Goal: Find specific page/section: Find specific page/section

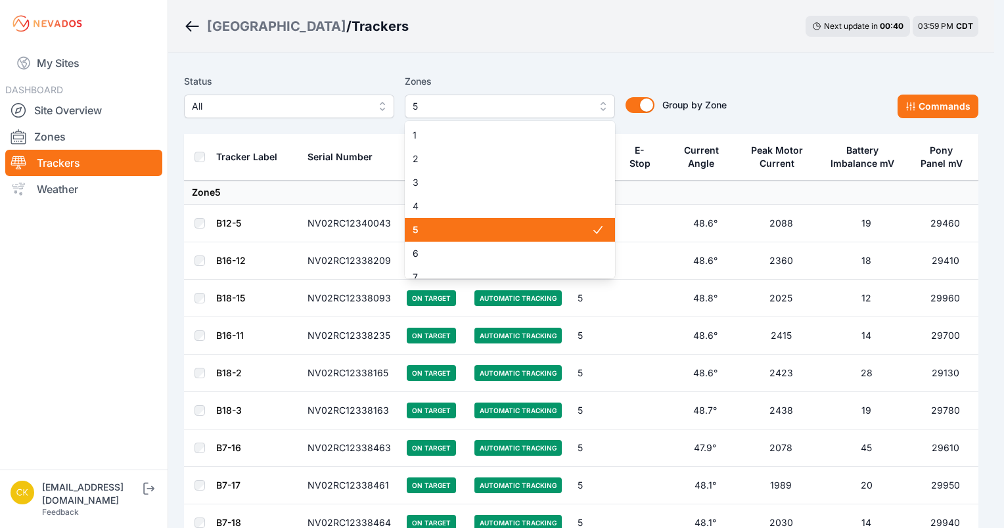
click at [453, 106] on span "5" at bounding box center [501, 107] width 176 height 16
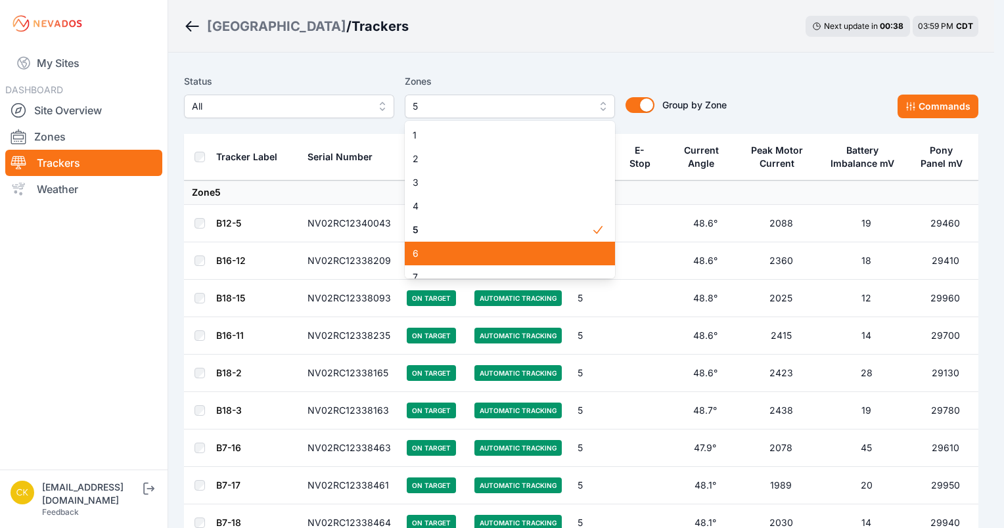
click at [430, 244] on div "6" at bounding box center [510, 254] width 210 height 24
click at [435, 240] on div "5" at bounding box center [510, 230] width 210 height 24
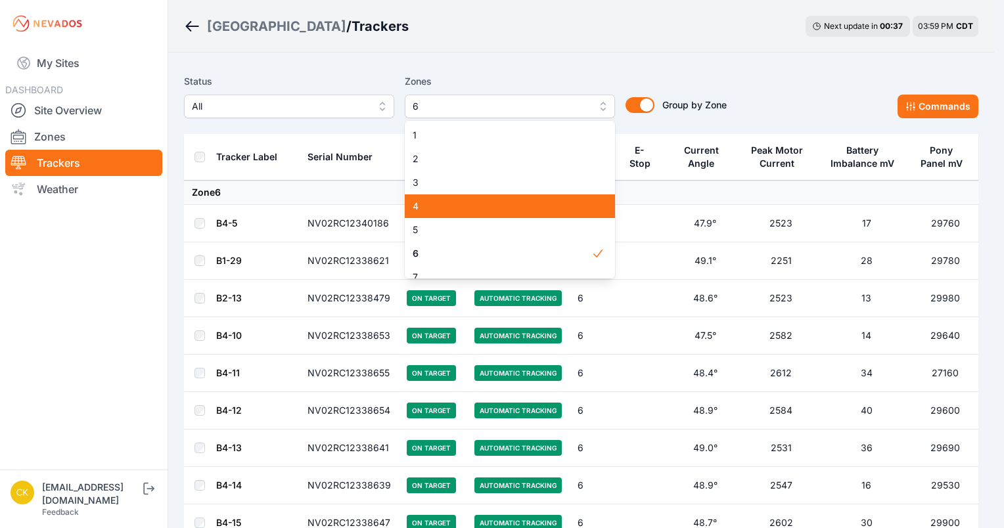
click at [449, 204] on span "4" at bounding box center [502, 206] width 179 height 13
click at [447, 249] on span "6" at bounding box center [502, 253] width 179 height 13
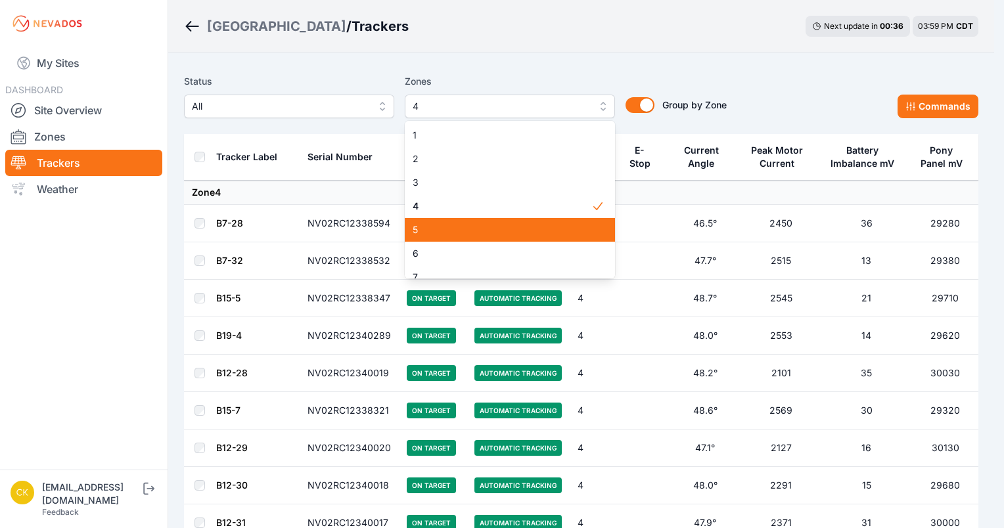
click at [461, 235] on span "5" at bounding box center [502, 229] width 179 height 13
click at [475, 208] on span "4" at bounding box center [502, 206] width 179 height 13
